Goal: Information Seeking & Learning: Check status

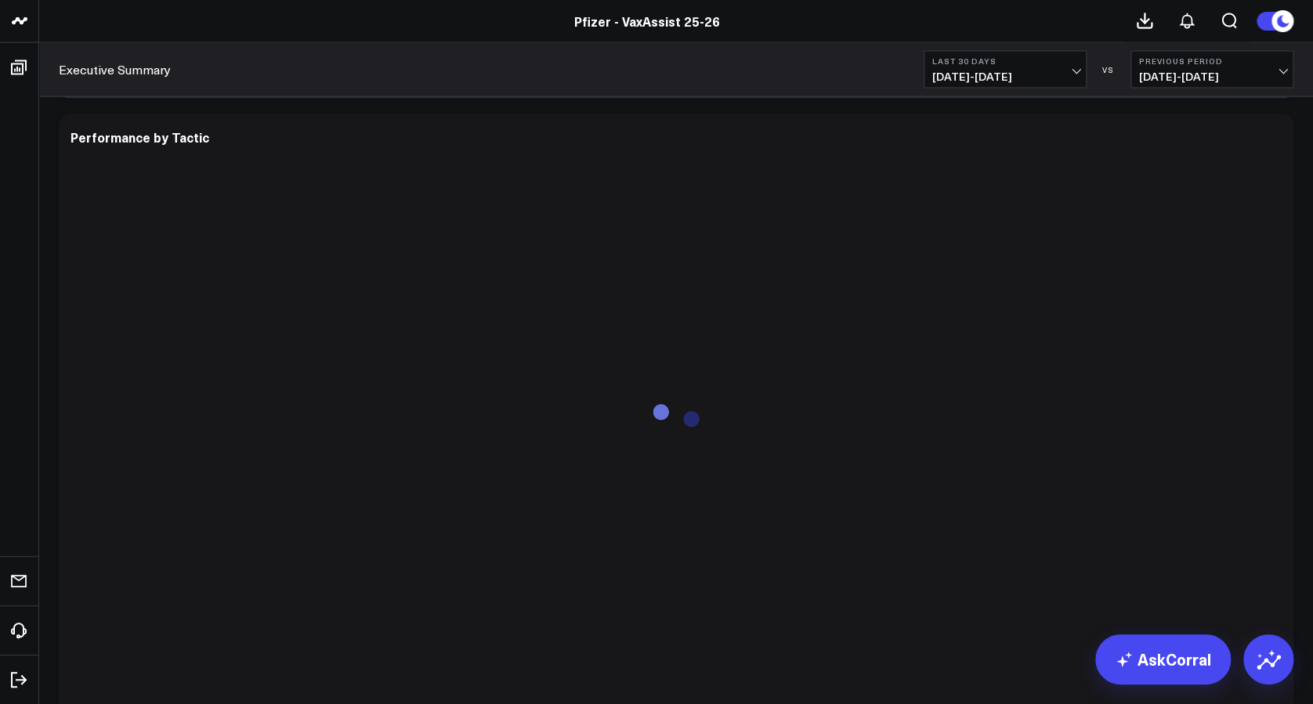
scroll to position [4581, 0]
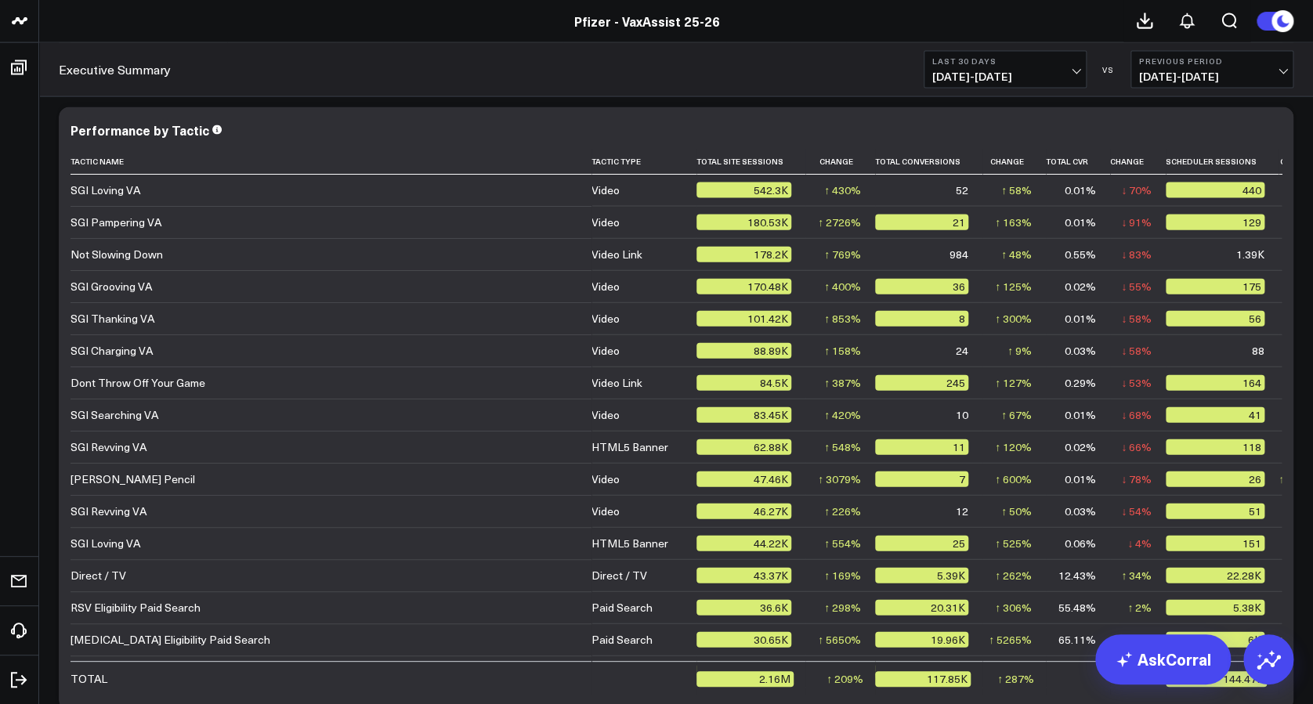
click at [1074, 71] on span "09/03/25 - 10/02/25" at bounding box center [1005, 77] width 146 height 13
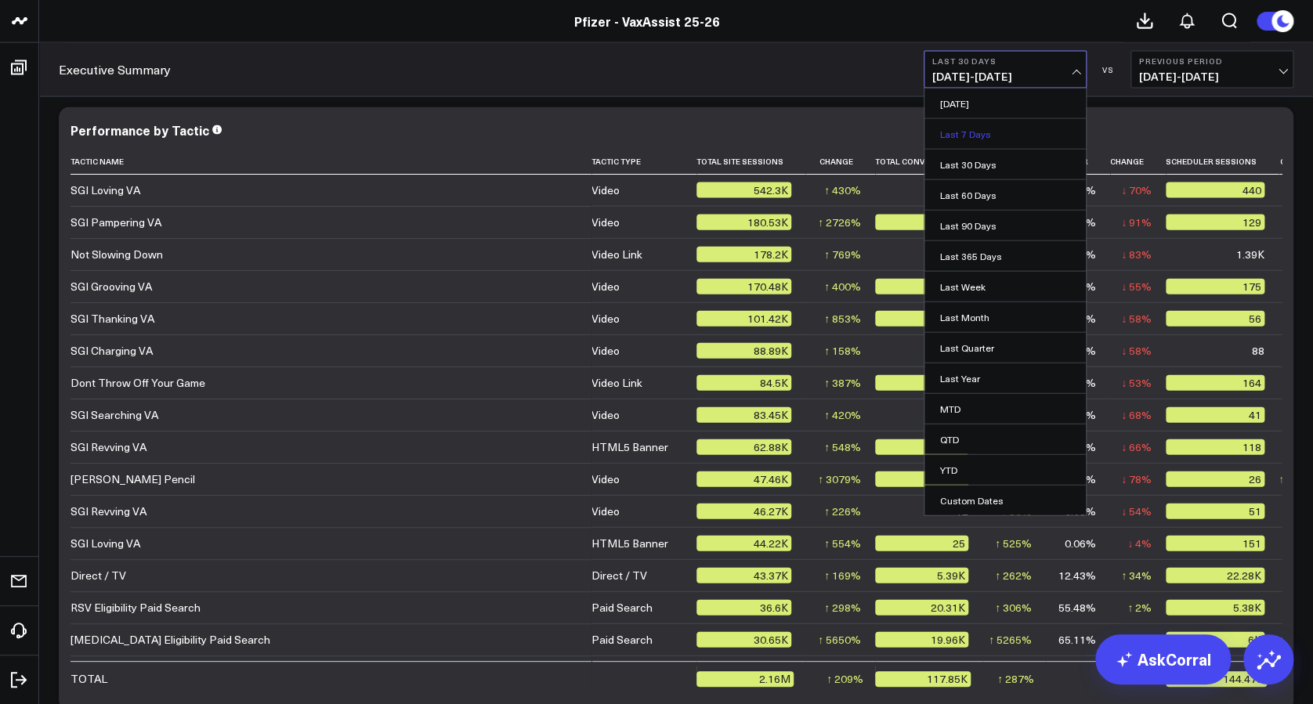
click at [986, 128] on link "Last 7 Days" at bounding box center [1005, 134] width 161 height 30
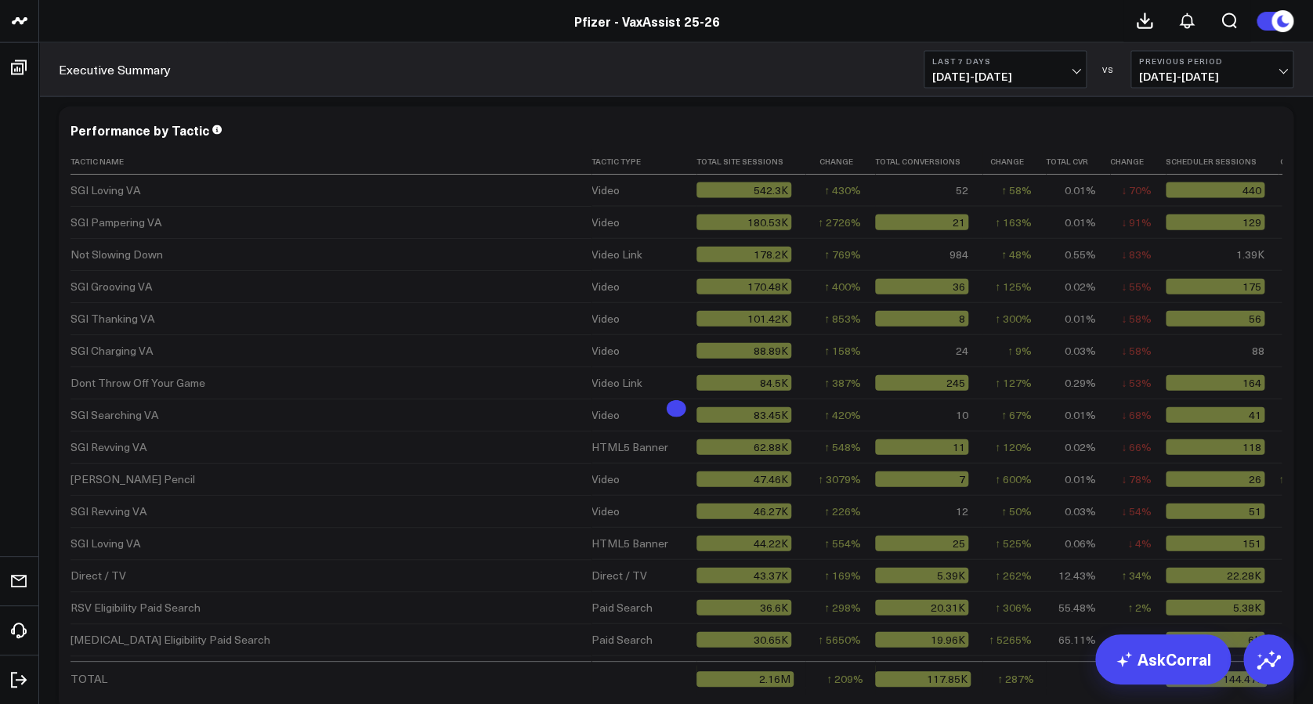
click at [1283, 63] on b "Previous Period" at bounding box center [1212, 60] width 146 height 9
click at [1192, 190] on link "No Comparison" at bounding box center [1211, 195] width 161 height 30
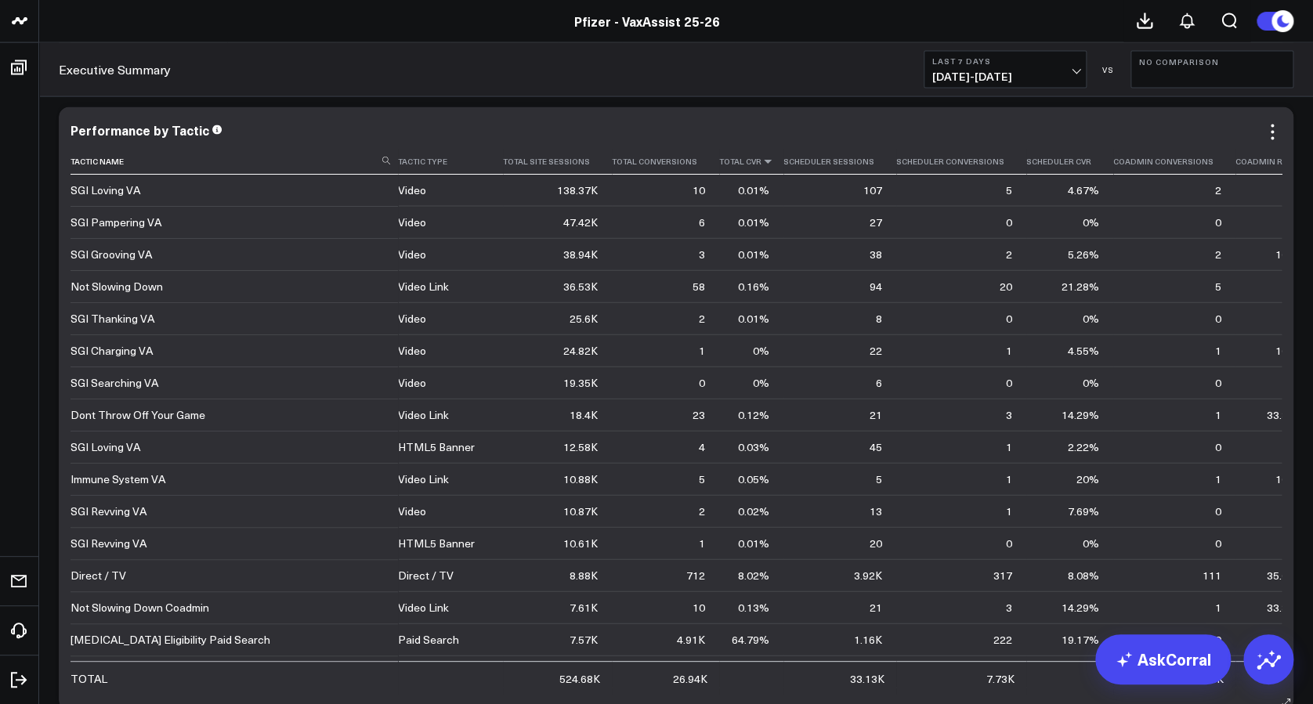
click at [762, 161] on icon at bounding box center [768, 161] width 13 height 9
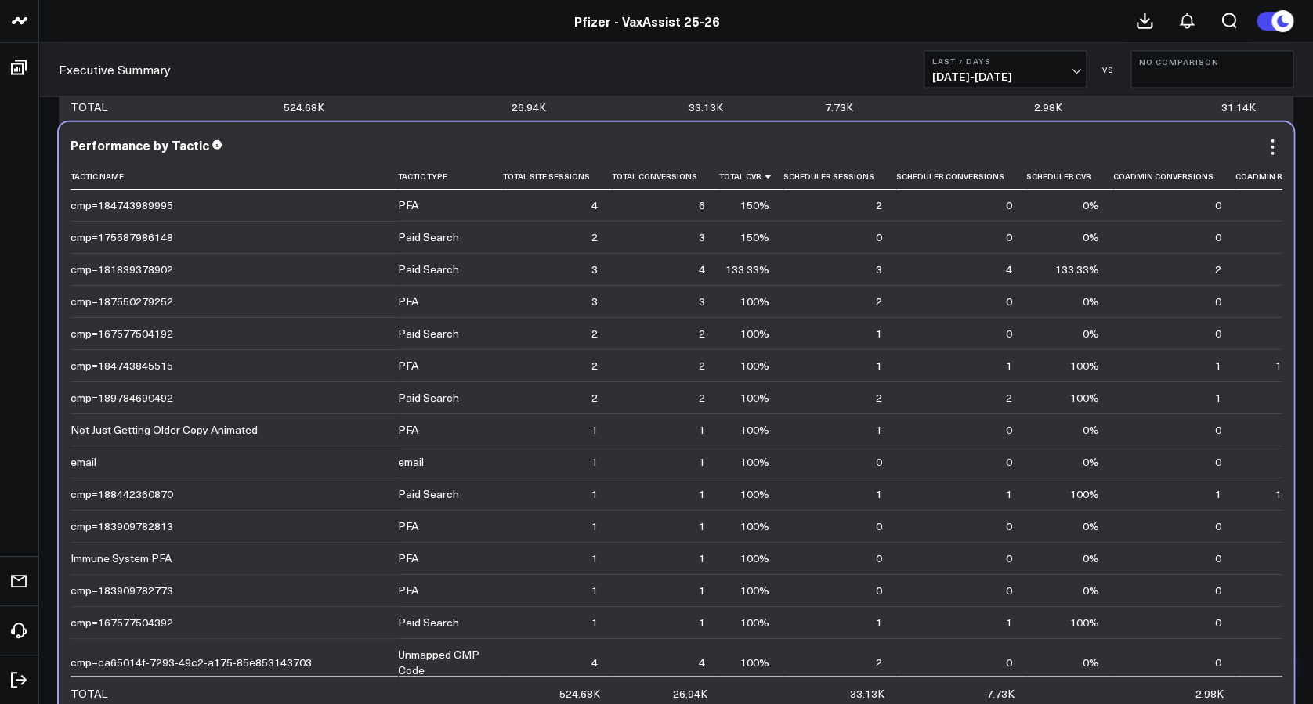
scroll to position [4534, 0]
drag, startPoint x: 664, startPoint y: 520, endPoint x: 671, endPoint y: 435, distance: 85.6
drag, startPoint x: 625, startPoint y: 322, endPoint x: 624, endPoint y: 310, distance: 12.6
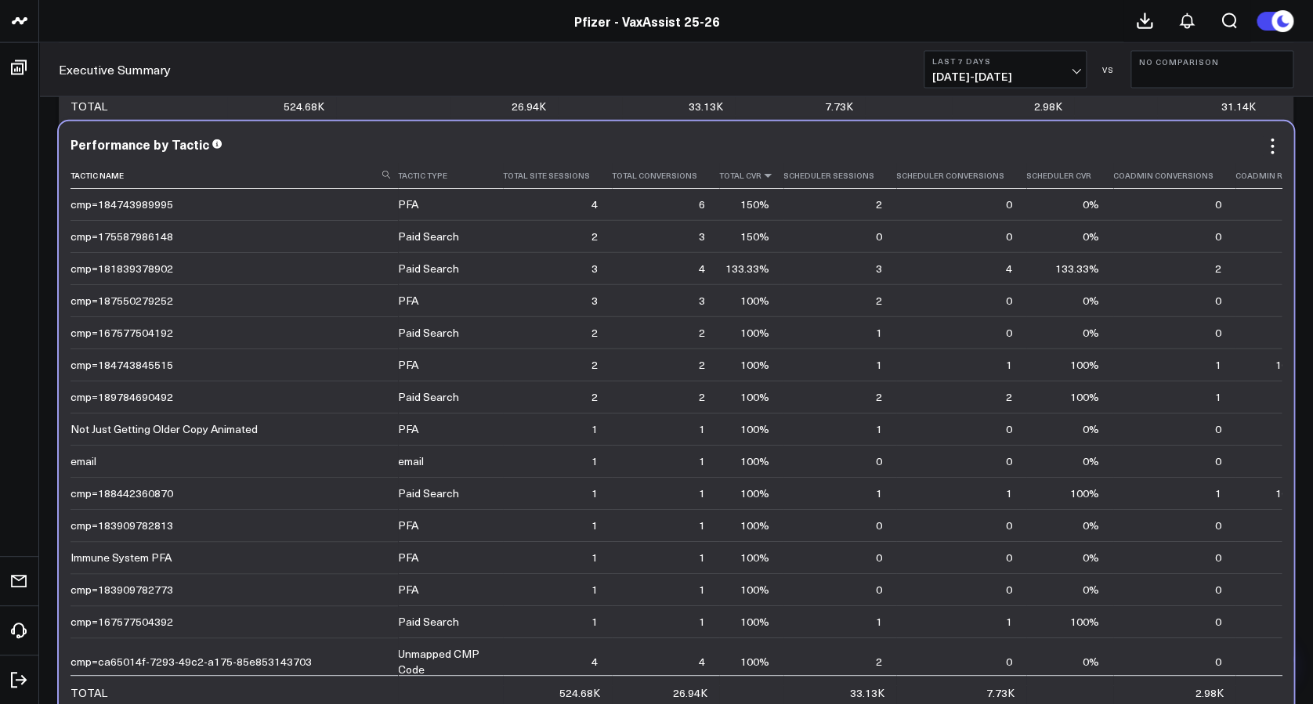
click at [762, 172] on icon at bounding box center [768, 175] width 13 height 9
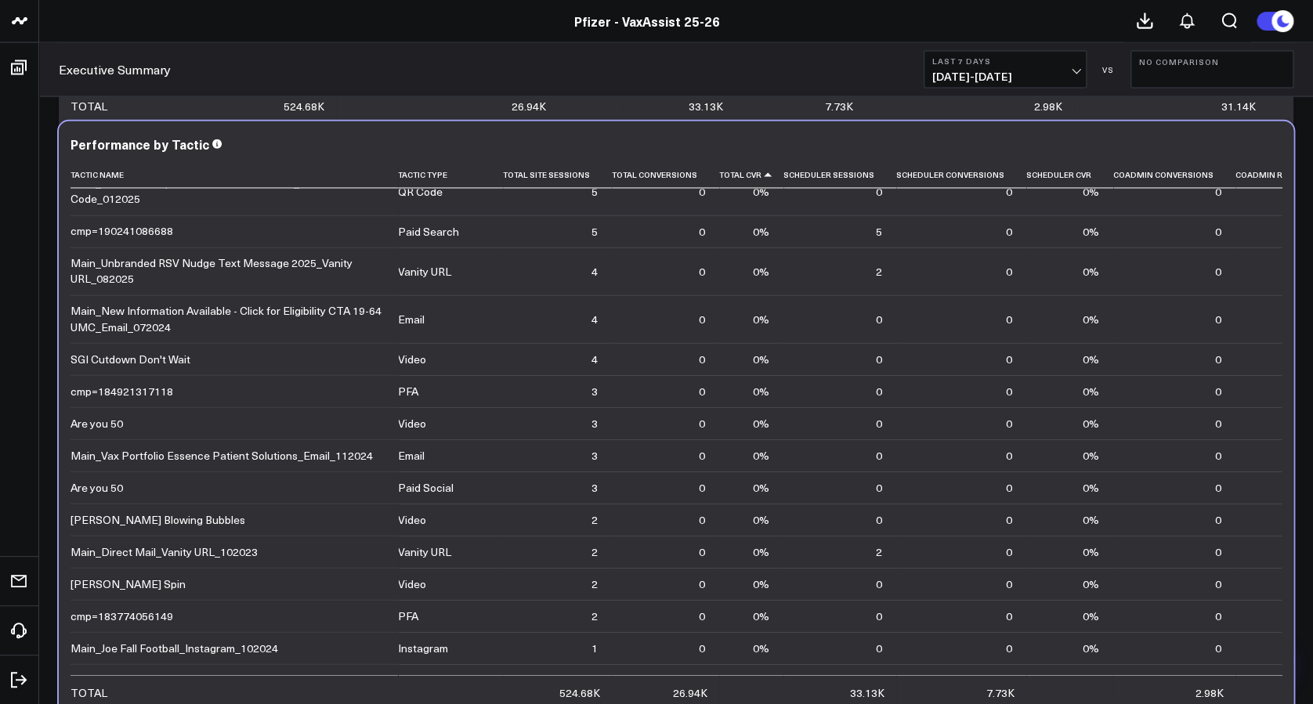
scroll to position [1309, 0]
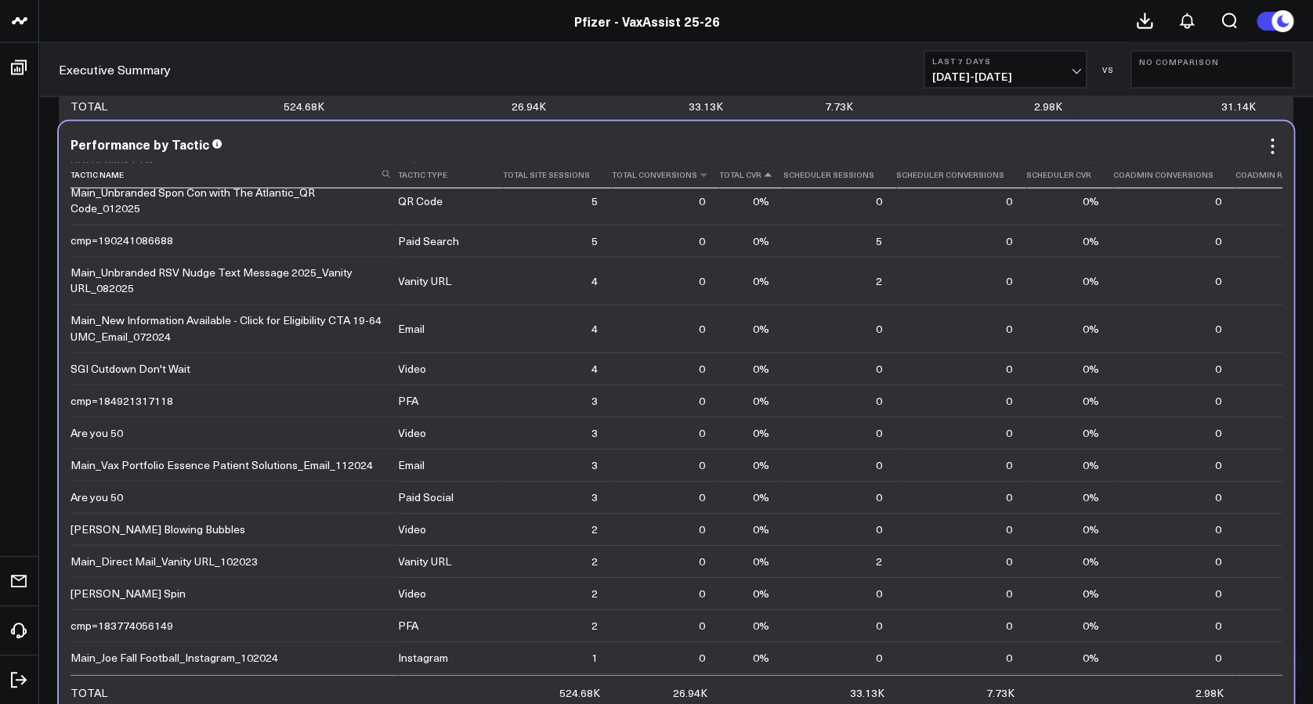
click at [637, 179] on th "Total Conversions" at bounding box center [665, 176] width 107 height 26
click at [697, 176] on icon at bounding box center [703, 175] width 13 height 9
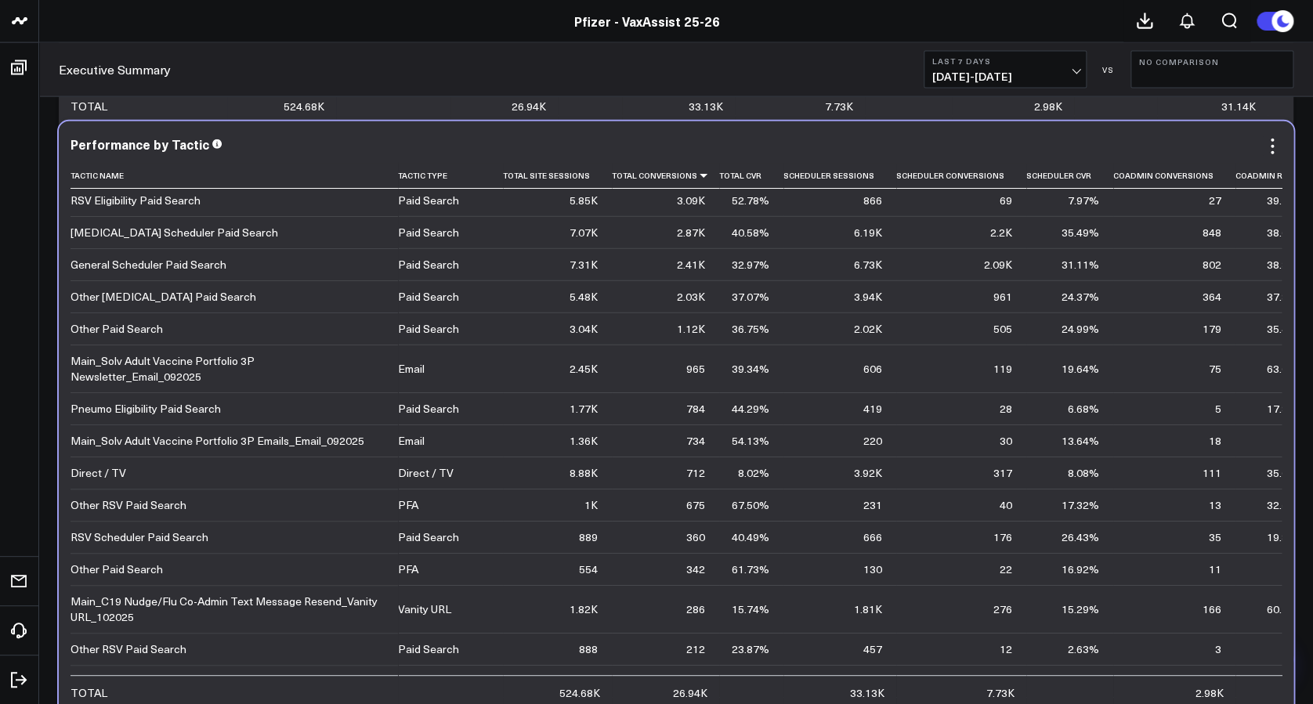
scroll to position [0, 0]
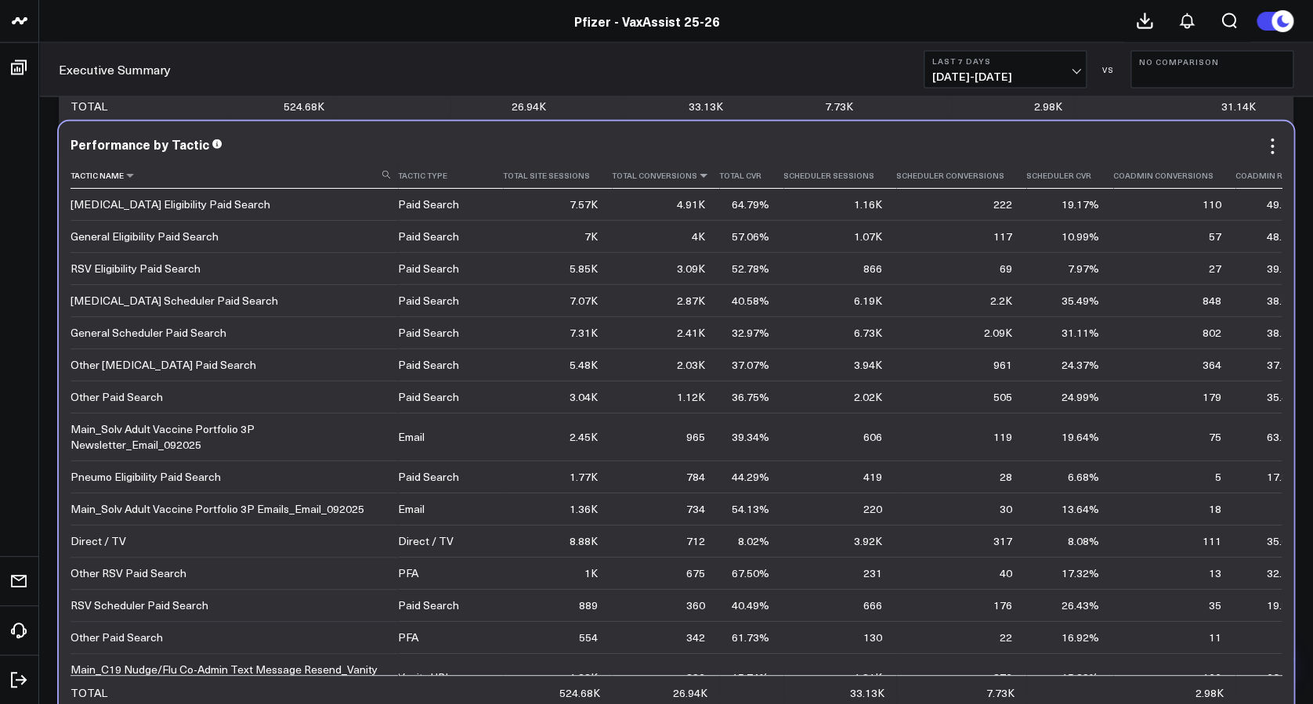
click at [382, 179] on th "Tactic Name" at bounding box center [235, 176] width 328 height 26
click at [407, 179] on th "Tactic Type" at bounding box center [450, 176] width 105 height 26
click at [449, 175] on icon at bounding box center [453, 175] width 13 height 9
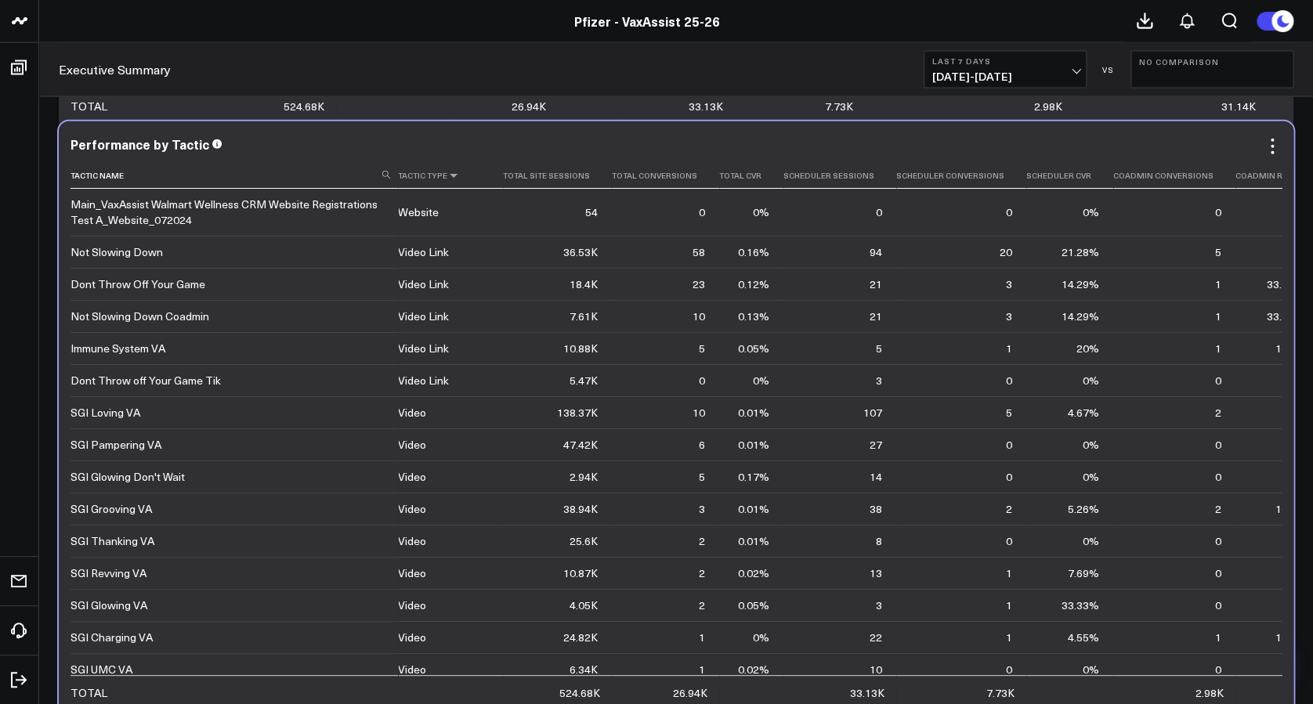
click at [449, 175] on icon at bounding box center [453, 175] width 13 height 9
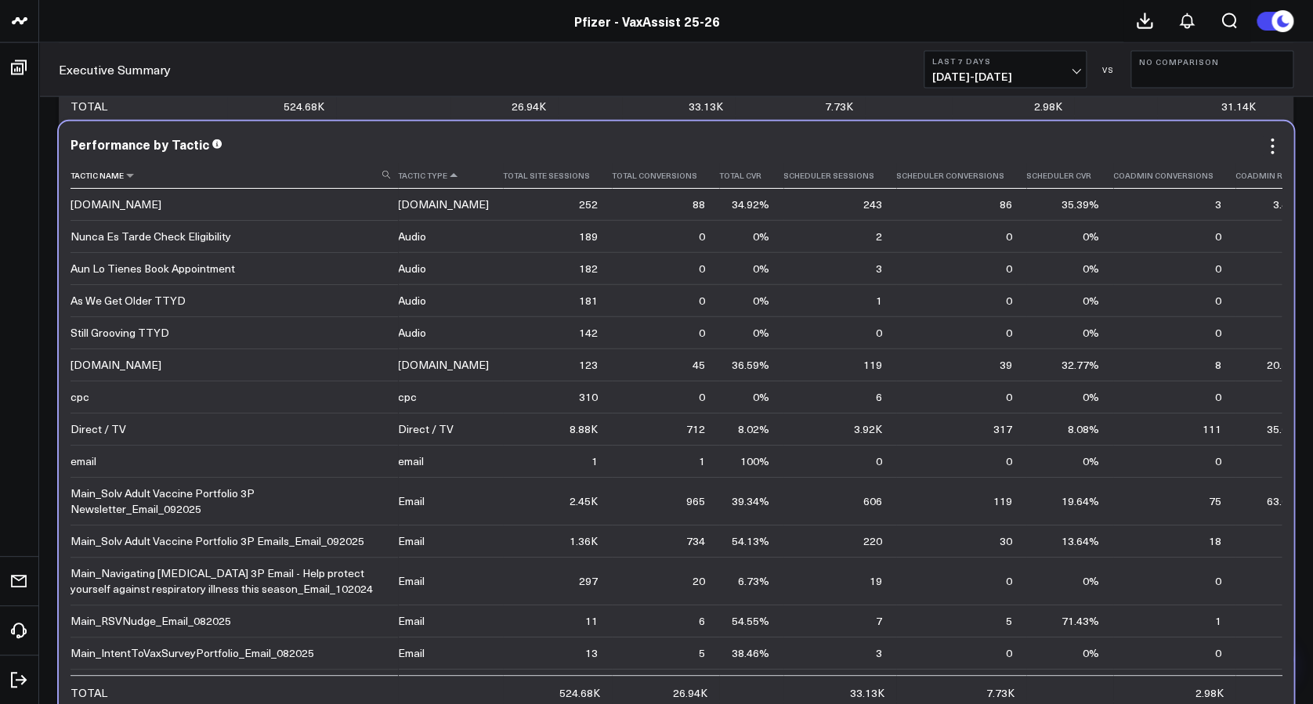
click at [382, 178] on th "Tactic Name" at bounding box center [235, 176] width 328 height 26
click at [386, 174] on th "Tactic Name" at bounding box center [235, 176] width 328 height 26
click at [386, 176] on th "Tactic Name" at bounding box center [235, 176] width 328 height 26
click at [449, 176] on icon at bounding box center [453, 175] width 13 height 9
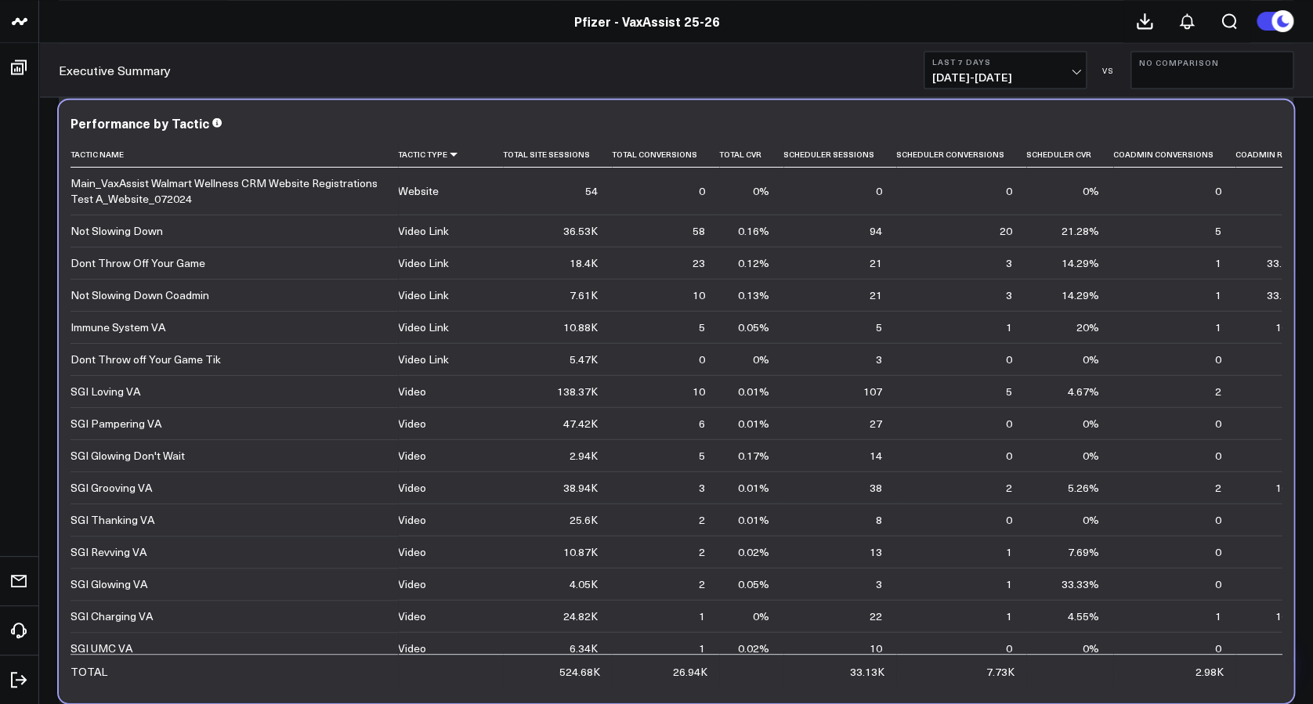
scroll to position [4371, 0]
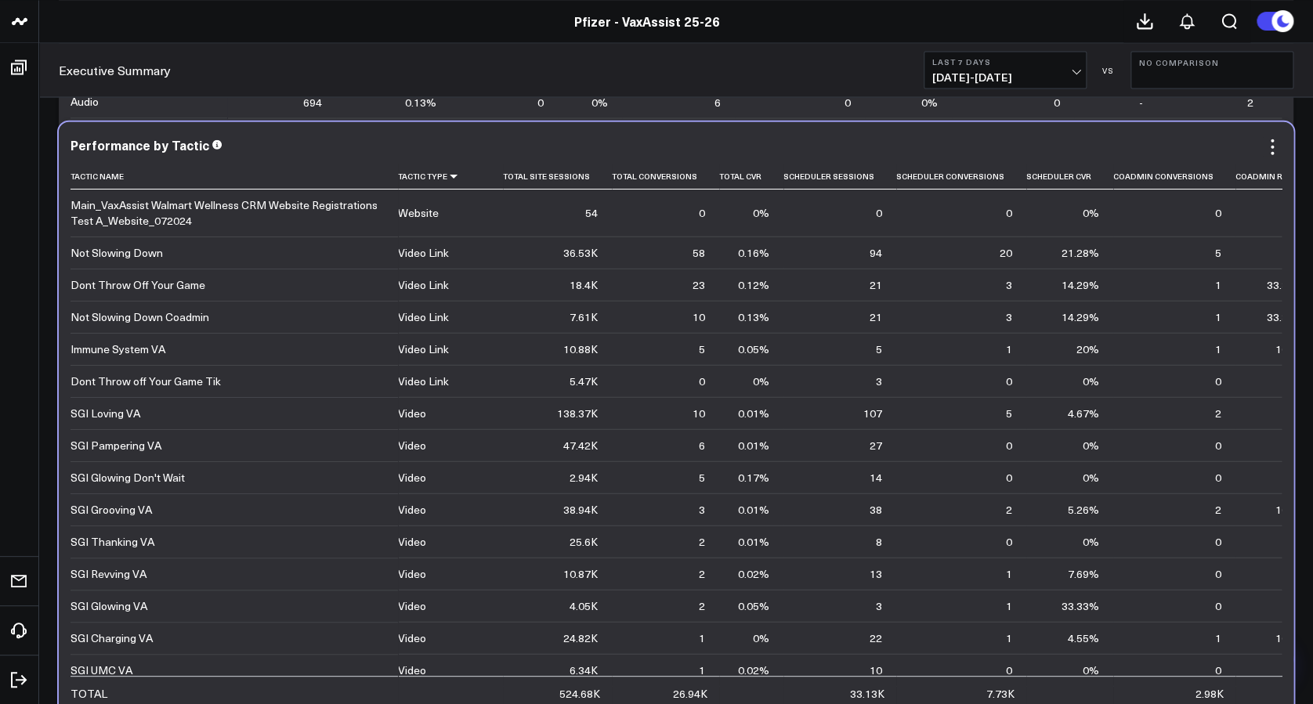
drag, startPoint x: 1281, startPoint y: 181, endPoint x: 1284, endPoint y: 204, distance: 22.9
click at [1284, 204] on div "Performance by Tactic Tactic Name Tactic Type Total Site Sessions Total Convers…" at bounding box center [676, 422] width 1235 height 603
drag, startPoint x: 320, startPoint y: 494, endPoint x: 311, endPoint y: 342, distance: 152.3
drag, startPoint x: 312, startPoint y: 370, endPoint x: 333, endPoint y: 452, distance: 84.9
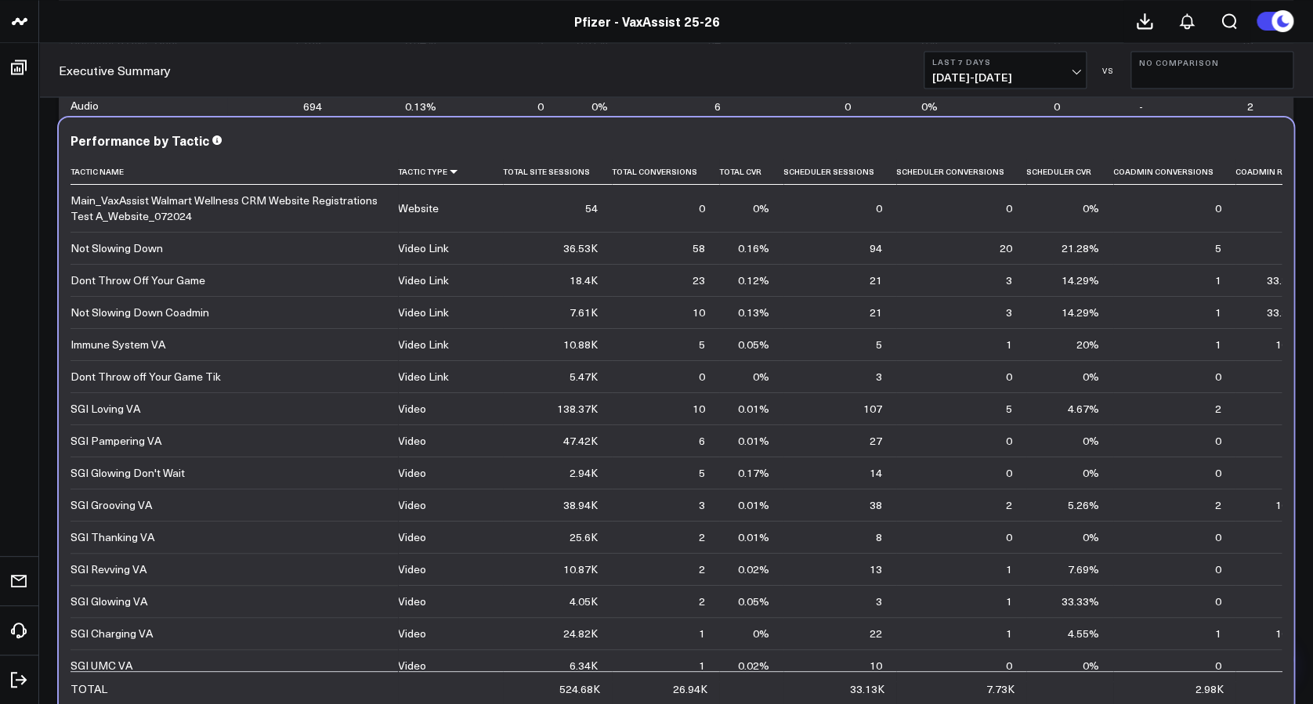
scroll to position [4363, 0]
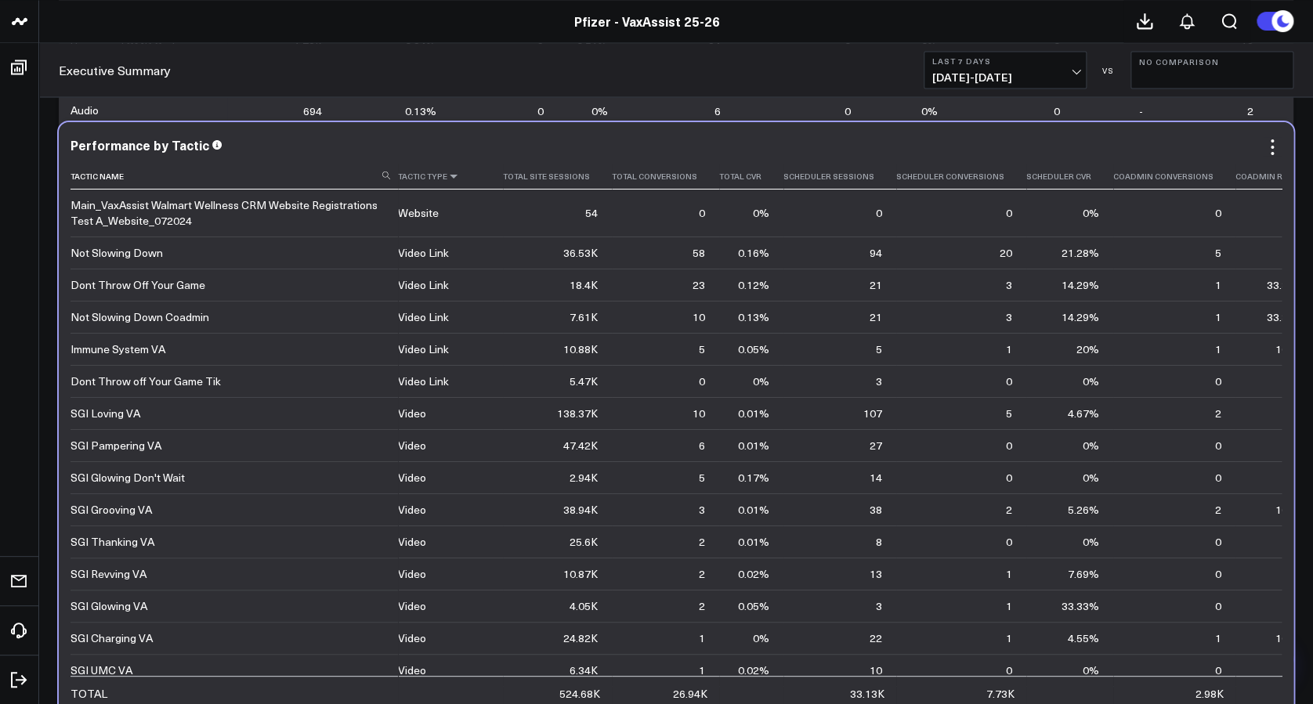
click at [448, 178] on icon at bounding box center [453, 175] width 13 height 9
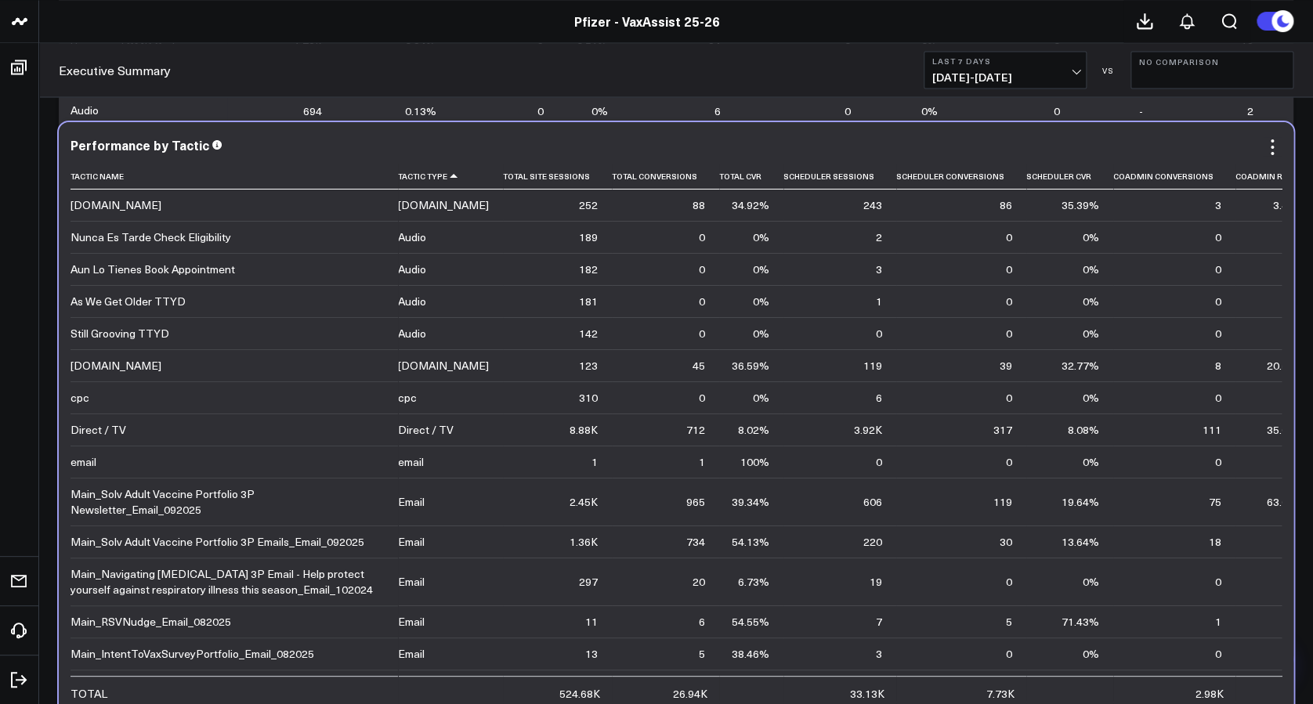
drag, startPoint x: 475, startPoint y: 557, endPoint x: 469, endPoint y: 470, distance: 87.1
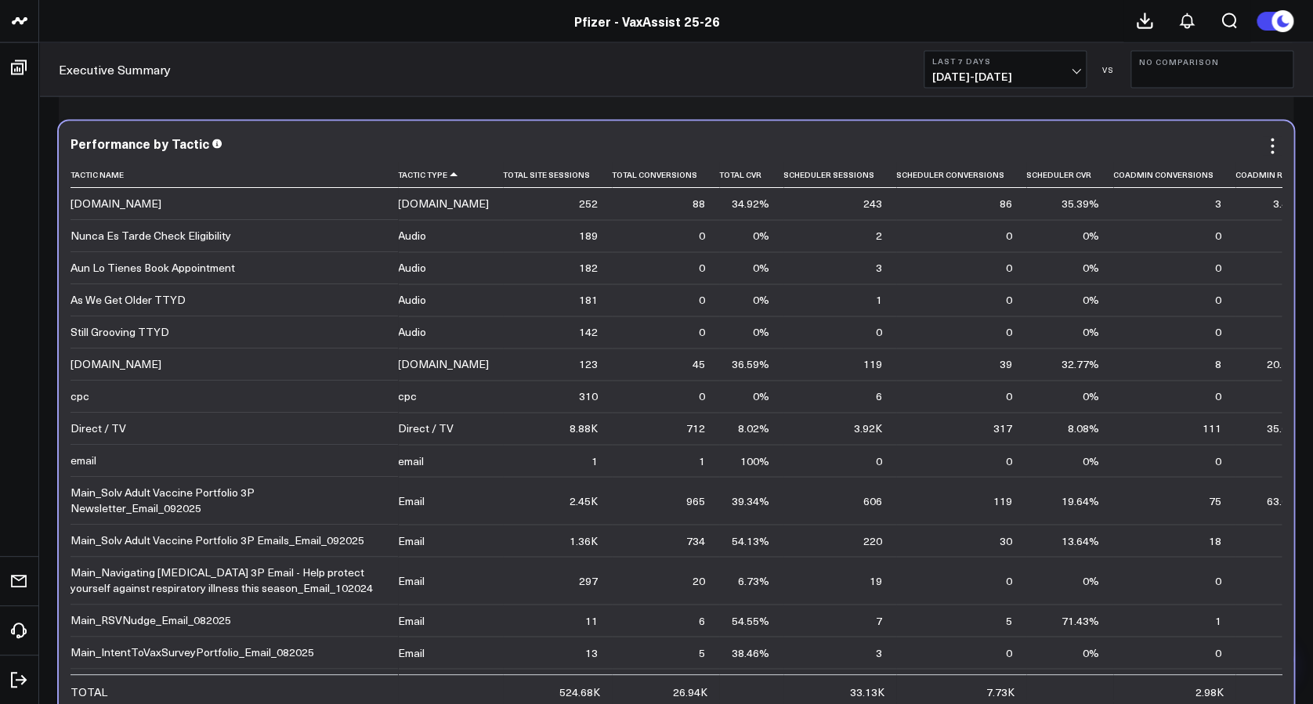
scroll to position [4648, 0]
drag, startPoint x: 502, startPoint y: 457, endPoint x: 502, endPoint y: 443, distance: 14.1
drag, startPoint x: 406, startPoint y: 465, endPoint x: 403, endPoint y: 415, distance: 50.2
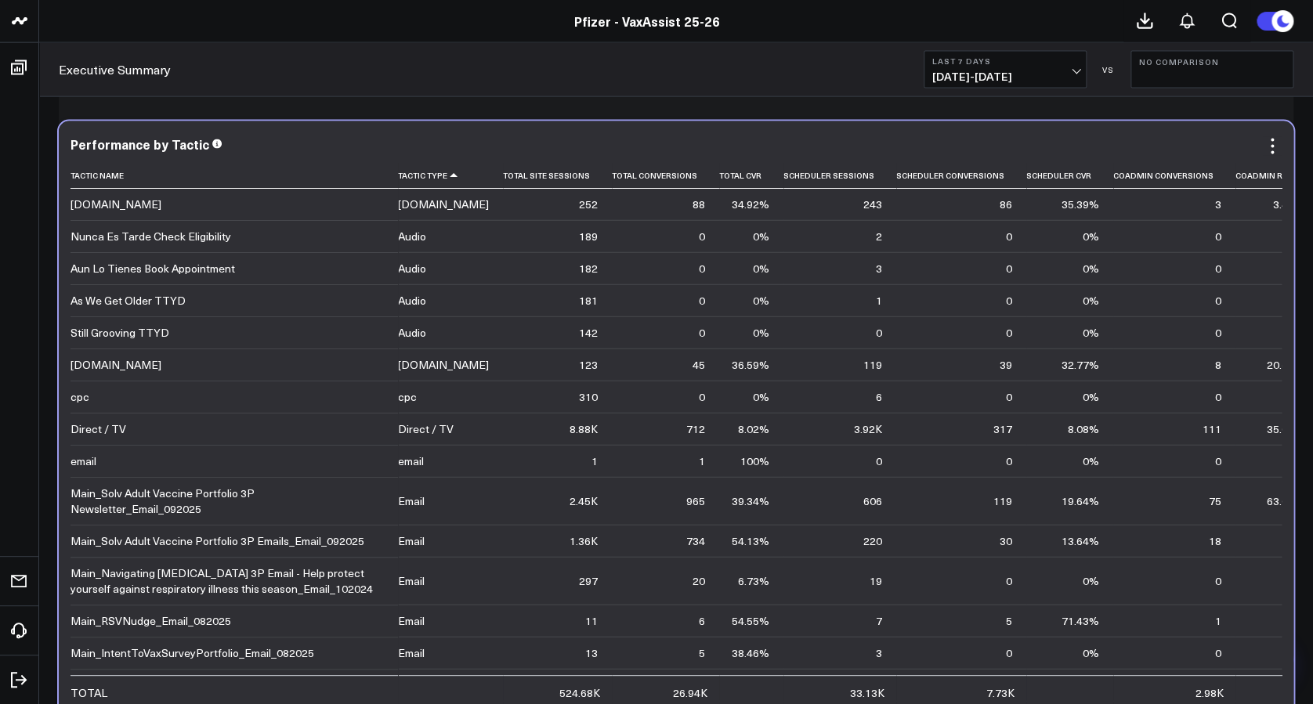
drag, startPoint x: 402, startPoint y: 414, endPoint x: 401, endPoint y: 451, distance: 37.6
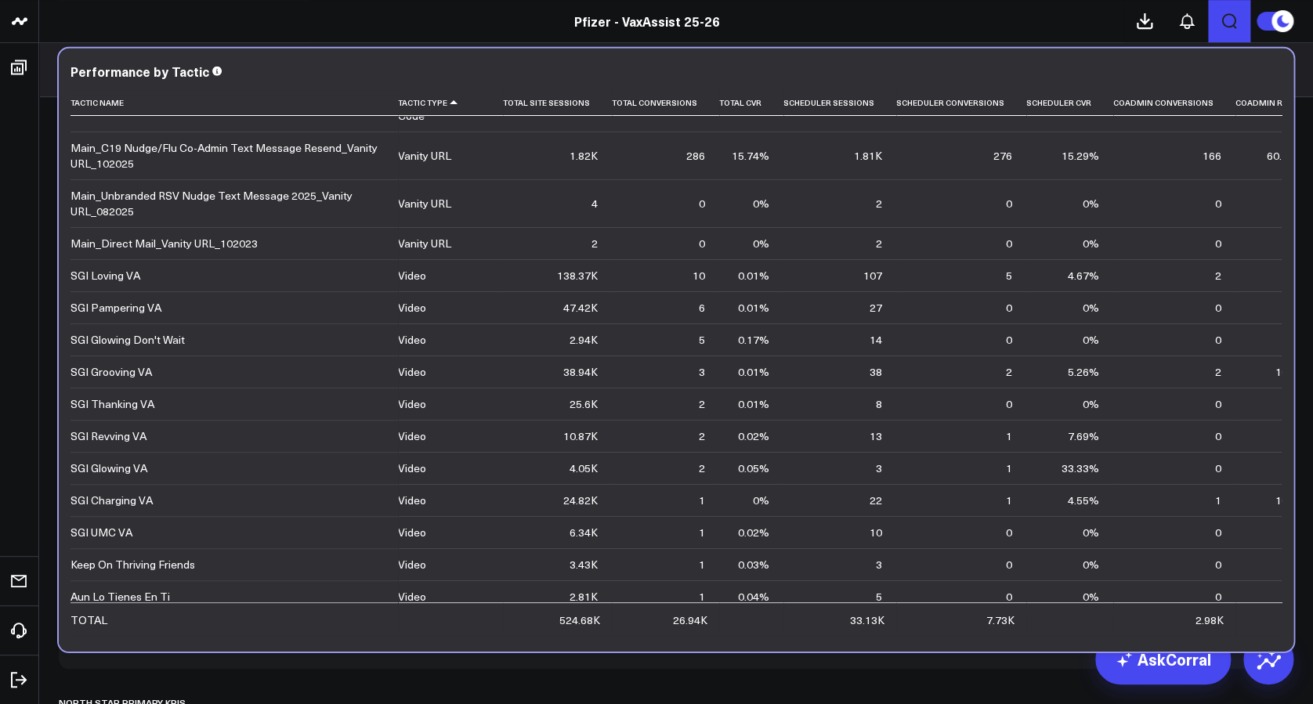
scroll to position [349, 0]
